Goal: Information Seeking & Learning: Learn about a topic

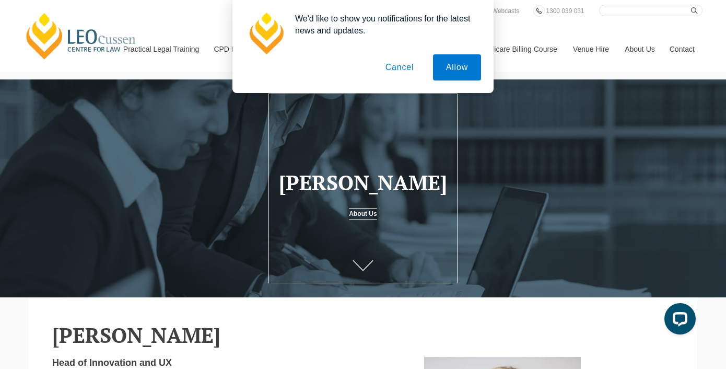
click at [405, 66] on button "Cancel" at bounding box center [399, 67] width 55 height 26
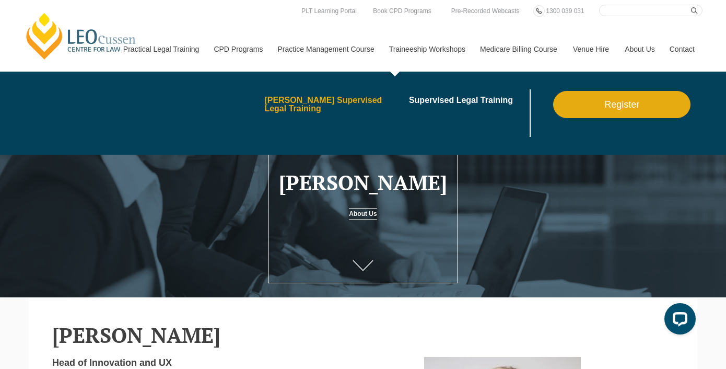
click at [341, 102] on link "[PERSON_NAME] Supervised Legal Training" at bounding box center [332, 104] width 137 height 17
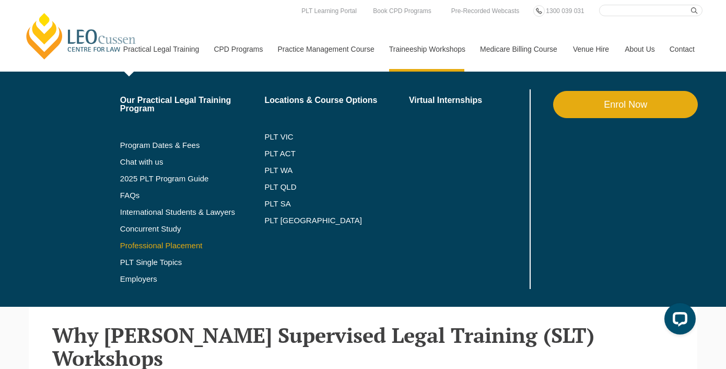
click at [149, 245] on link "Professional Placement" at bounding box center [192, 245] width 145 height 8
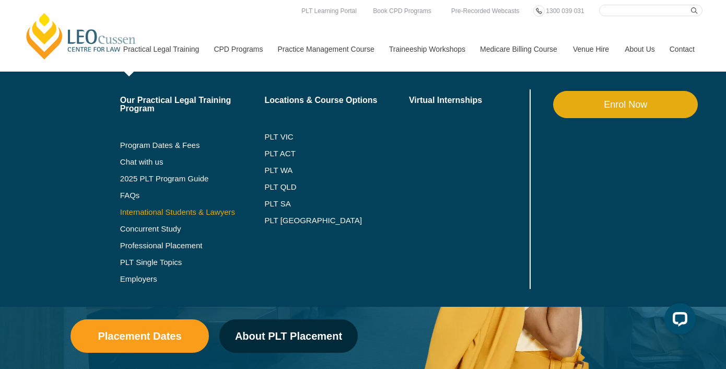
click at [135, 212] on link "International Students & Lawyers" at bounding box center [192, 212] width 145 height 8
